Goal: Task Accomplishment & Management: Manage account settings

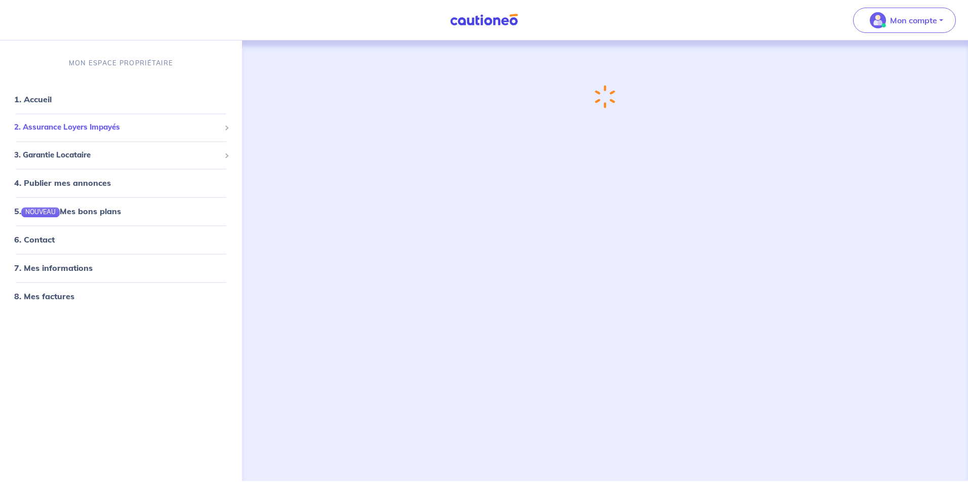
click at [133, 133] on span "2. Assurance Loyers Impayés" at bounding box center [117, 128] width 206 height 12
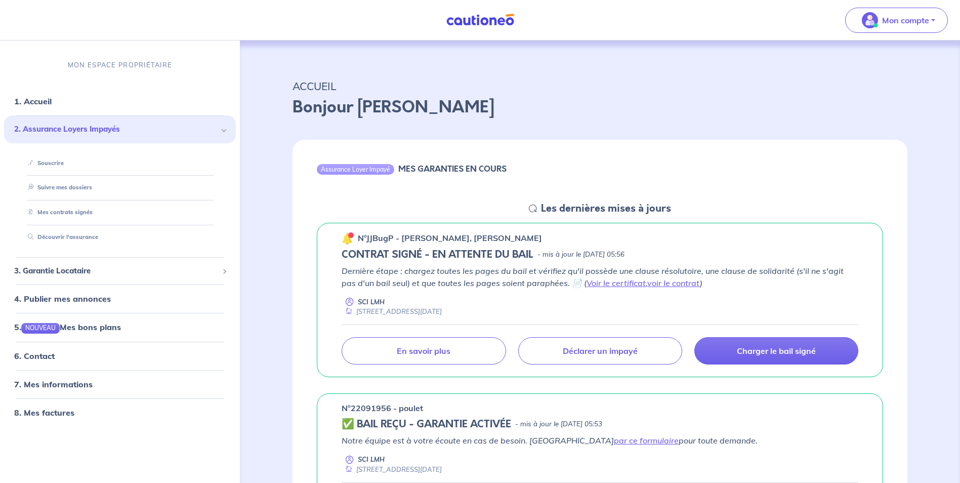
click at [92, 187] on link "Suivre mes dossiers" at bounding box center [58, 187] width 68 height 7
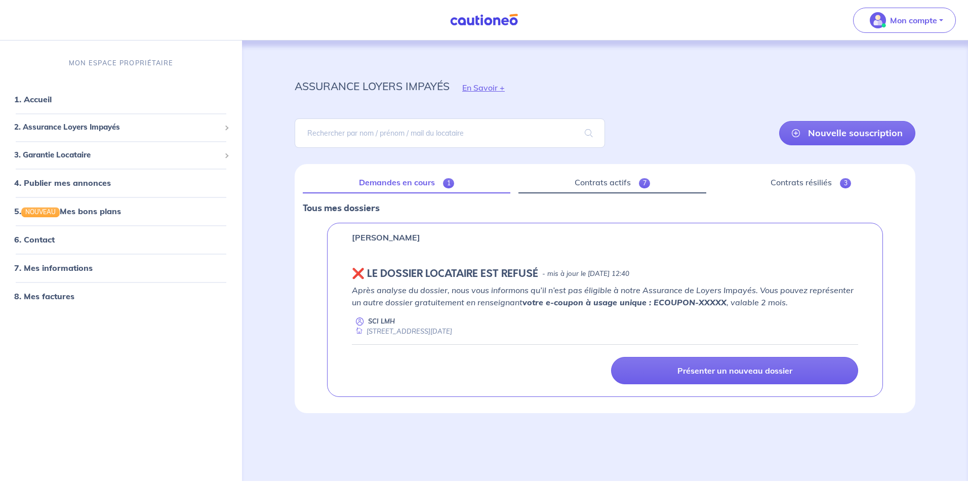
click at [613, 182] on link "Contrats actifs 7" at bounding box center [612, 182] width 188 height 21
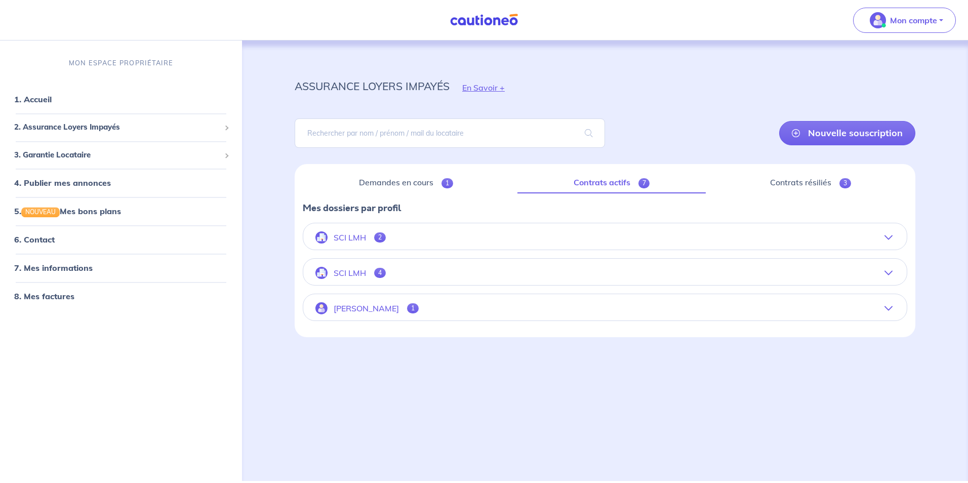
click at [891, 274] on icon "button" at bounding box center [888, 273] width 8 height 8
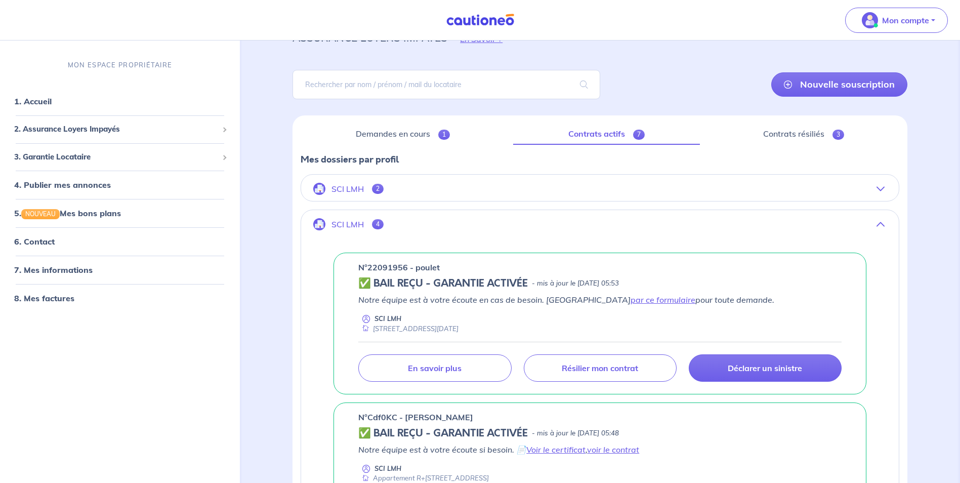
scroll to position [51, 0]
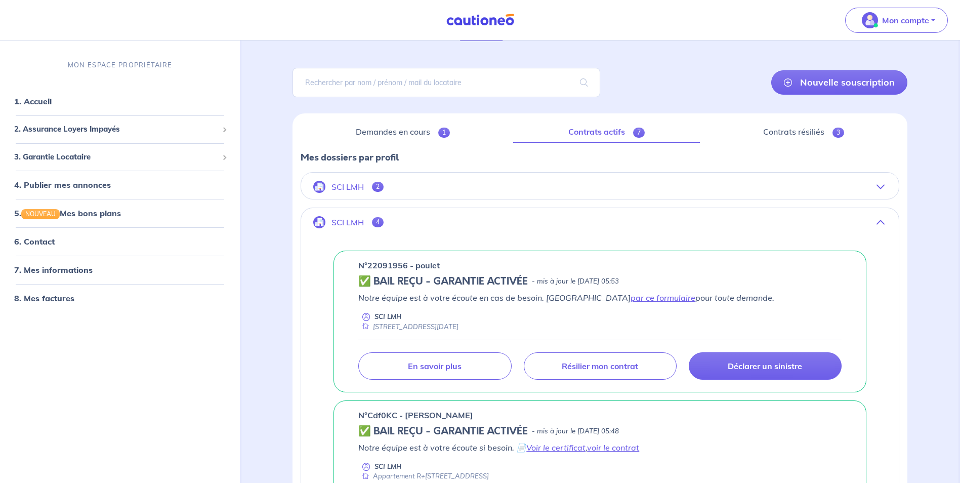
click at [625, 364] on p "Résilier mon contrat" at bounding box center [600, 366] width 76 height 10
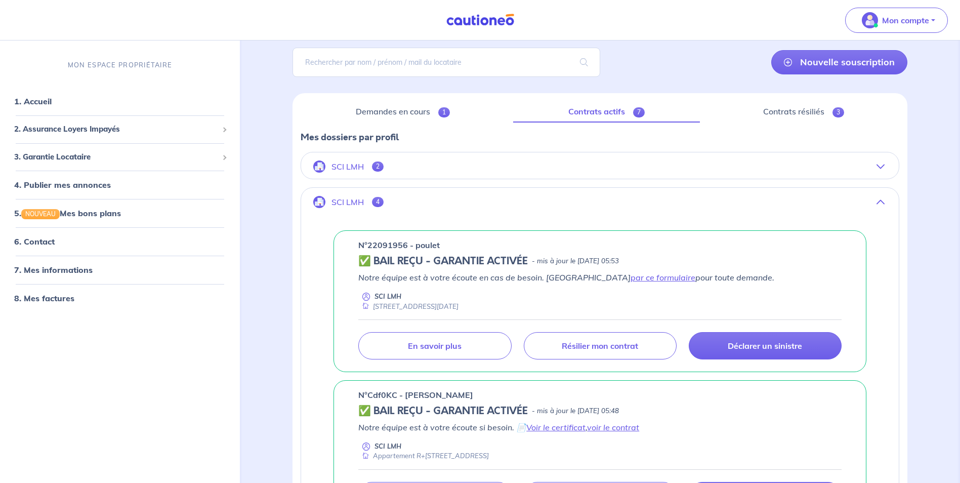
scroll to position [101, 0]
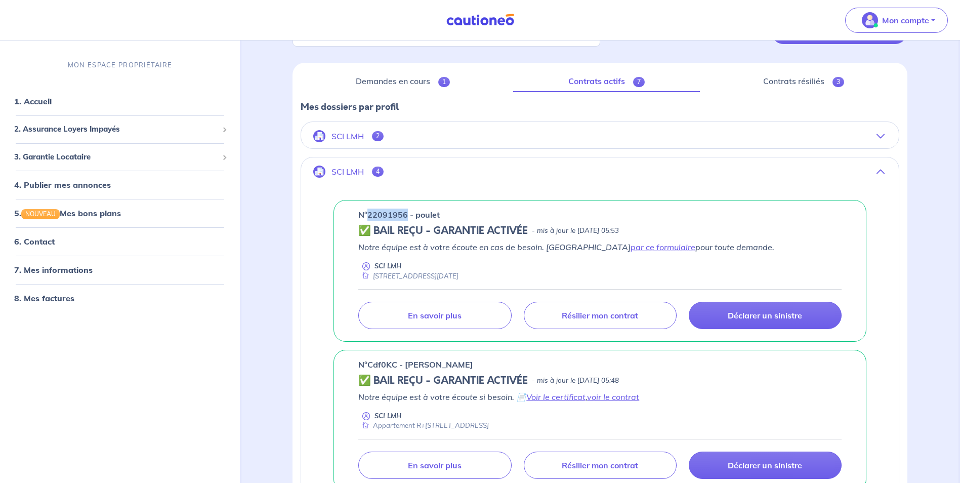
drag, startPoint x: 407, startPoint y: 213, endPoint x: 369, endPoint y: 218, distance: 37.7
click at [369, 218] on p "n°22091956 - poulet" at bounding box center [398, 214] width 81 height 12
copy p "22091956"
